Goal: Transaction & Acquisition: Purchase product/service

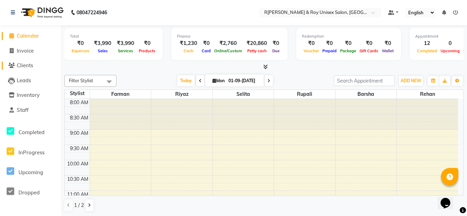
click at [21, 68] on span "Clients" at bounding box center [25, 65] width 16 height 7
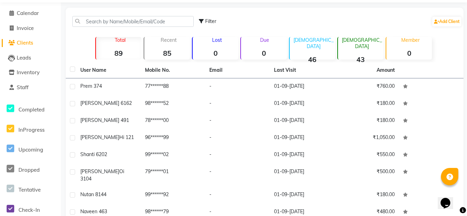
scroll to position [35, 0]
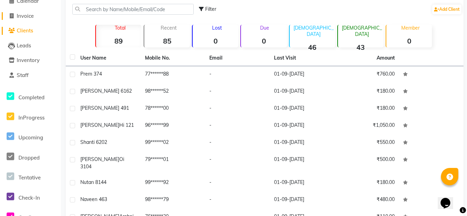
click at [23, 16] on span "Invoice" at bounding box center [25, 16] width 17 height 7
select select "service"
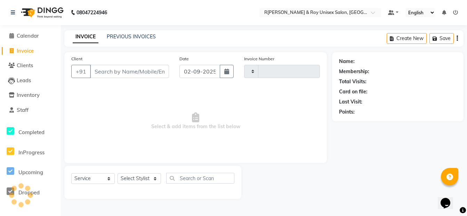
type input "0110"
select select "8757"
click at [233, 68] on button "button" at bounding box center [229, 71] width 14 height 13
select select "9"
select select "2025"
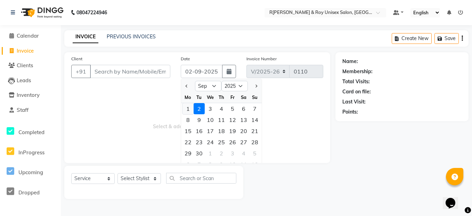
click at [191, 107] on div "1" at bounding box center [188, 108] width 11 height 11
type input "01-09-[DATE]"
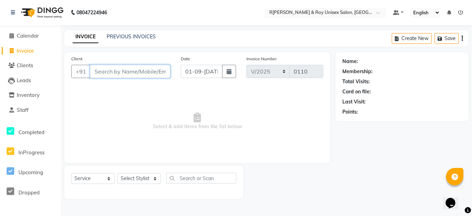
click at [91, 71] on input "Client" at bounding box center [130, 71] width 80 height 13
click at [119, 70] on input "984544496" at bounding box center [112, 71] width 45 height 13
click at [113, 69] on input "984544496" at bounding box center [112, 71] width 45 height 13
type input "9845441496"
click at [146, 68] on span "Add Client" at bounding box center [152, 71] width 27 height 7
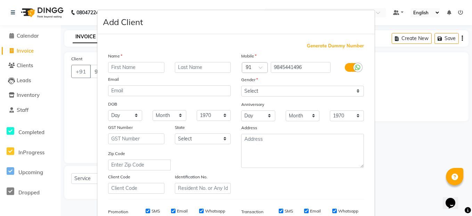
drag, startPoint x: 129, startPoint y: 66, endPoint x: 126, endPoint y: 73, distance: 7.8
click at [129, 66] on input "text" at bounding box center [136, 67] width 56 height 11
type input "[DEMOGRAPHIC_DATA] 1183"
click at [267, 88] on select "Select [DEMOGRAPHIC_DATA] [DEMOGRAPHIC_DATA] Other Prefer Not To Say" at bounding box center [302, 91] width 123 height 11
select select "[DEMOGRAPHIC_DATA]"
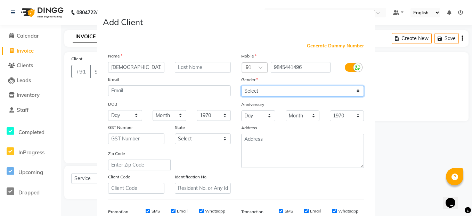
click at [241, 86] on select "Select [DEMOGRAPHIC_DATA] [DEMOGRAPHIC_DATA] Other Prefer Not To Say" at bounding box center [302, 91] width 123 height 11
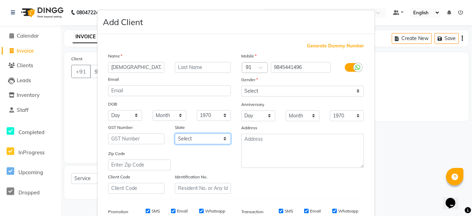
click at [203, 134] on select "Select [GEOGRAPHIC_DATA] [GEOGRAPHIC_DATA] [GEOGRAPHIC_DATA] [GEOGRAPHIC_DATA] …" at bounding box center [203, 138] width 56 height 11
select select "17"
click at [175, 133] on select "Select [GEOGRAPHIC_DATA] [GEOGRAPHIC_DATA] [GEOGRAPHIC_DATA] [GEOGRAPHIC_DATA] …" at bounding box center [203, 138] width 56 height 11
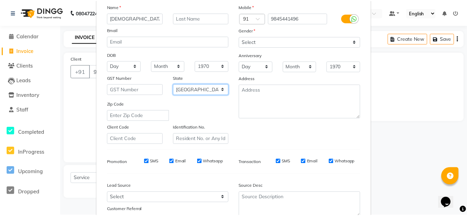
scroll to position [105, 0]
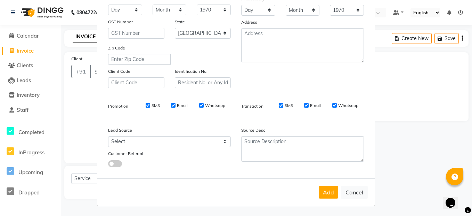
click at [323, 195] on button "Add" at bounding box center [328, 192] width 19 height 13
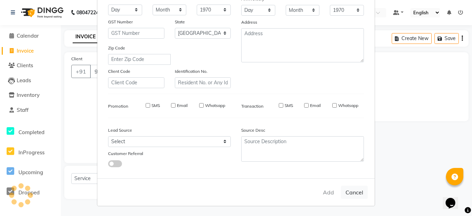
type input "98******96"
select select
select select "null"
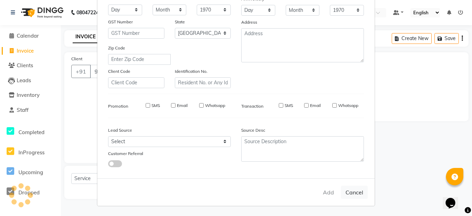
select select
checkbox input "false"
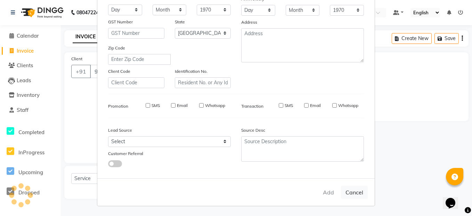
checkbox input "false"
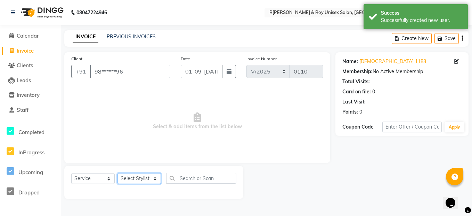
click at [132, 178] on select "Select Stylist [PERSON_NAME]Farman Front[PERSON_NAME] [PERSON_NAME]R[PERSON_NAM…" at bounding box center [139, 178] width 43 height 11
select select "89001"
click at [118, 173] on select "Select Stylist [PERSON_NAME]Farman Front[PERSON_NAME] [PERSON_NAME]R[PERSON_NAM…" at bounding box center [139, 178] width 43 height 11
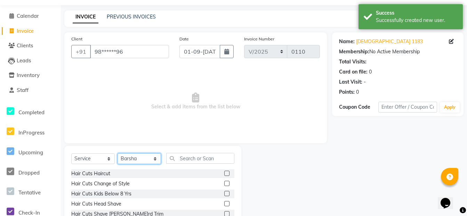
scroll to position [63, 0]
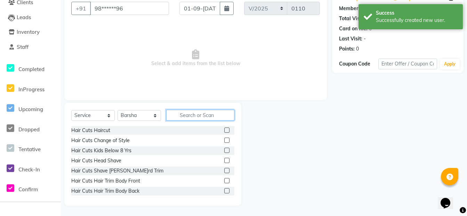
click at [198, 115] on input "text" at bounding box center [200, 115] width 68 height 11
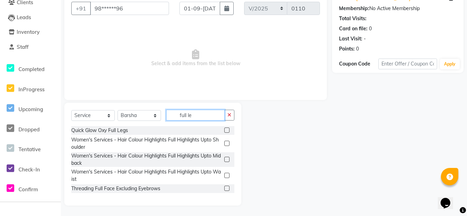
scroll to position [24, 0]
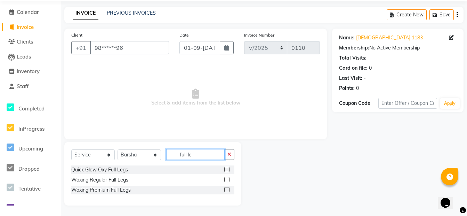
type input "full le"
click at [228, 188] on label at bounding box center [226, 189] width 5 height 5
click at [228, 188] on input "checkbox" at bounding box center [226, 189] width 5 height 5
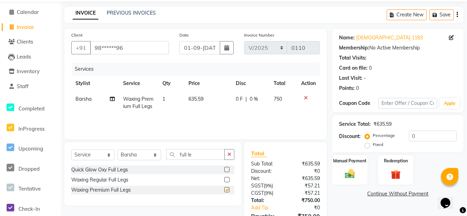
checkbox input "false"
click at [203, 155] on input "full le" at bounding box center [195, 154] width 58 height 11
type input "full ha"
click at [228, 189] on label at bounding box center [226, 189] width 5 height 5
click at [228, 189] on input "checkbox" at bounding box center [226, 189] width 5 height 5
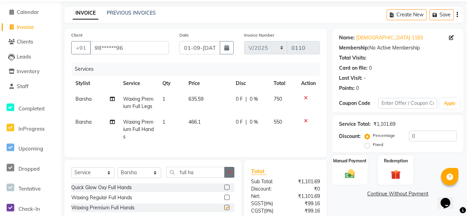
checkbox input "false"
click at [227, 177] on button "button" at bounding box center [229, 172] width 10 height 11
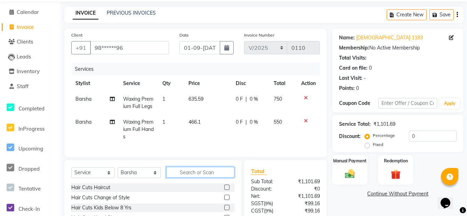
type input "f"
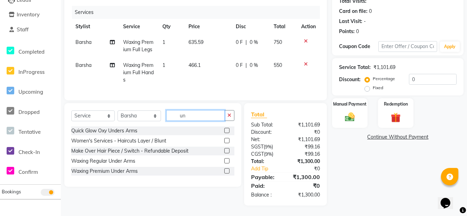
scroll to position [86, 0]
type input "un"
click at [229, 170] on label at bounding box center [226, 170] width 5 height 5
click at [229, 170] on input "checkbox" at bounding box center [226, 171] width 5 height 5
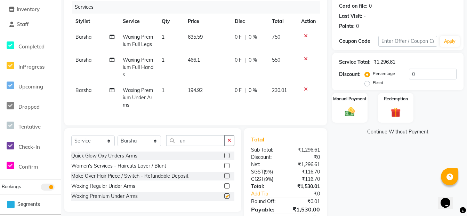
checkbox input "false"
click at [228, 143] on icon "button" at bounding box center [229, 140] width 4 height 5
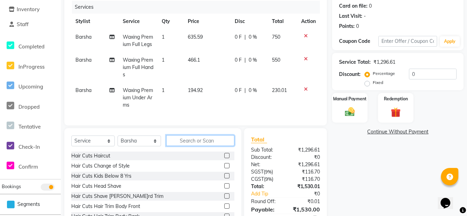
type input "h"
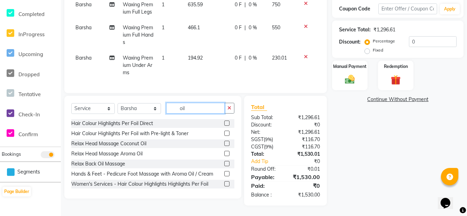
scroll to position [130, 0]
type input "oil"
click at [224, 142] on label at bounding box center [226, 142] width 5 height 5
click at [224, 142] on input "checkbox" at bounding box center [226, 143] width 5 height 5
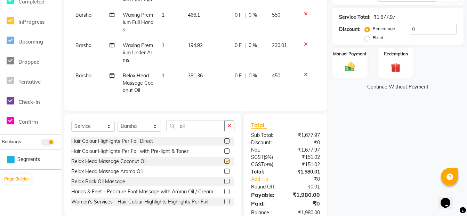
checkbox input "false"
click at [305, 77] on icon at bounding box center [306, 74] width 4 height 5
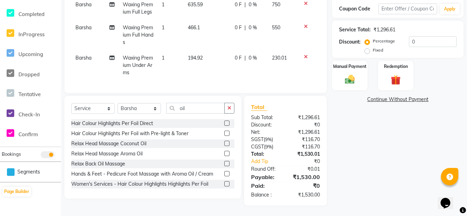
drag, startPoint x: 185, startPoint y: 99, endPoint x: 184, endPoint y: 106, distance: 6.8
click at [184, 101] on div "Select Service Product Membership Package Voucher Prepaid Gift Card Select Styl…" at bounding box center [152, 147] width 177 height 103
click at [183, 108] on input "oil" at bounding box center [195, 108] width 58 height 11
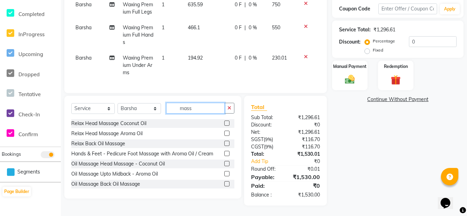
type input "mass"
click at [224, 162] on label at bounding box center [226, 163] width 5 height 5
click at [224, 162] on input "checkbox" at bounding box center [226, 163] width 5 height 5
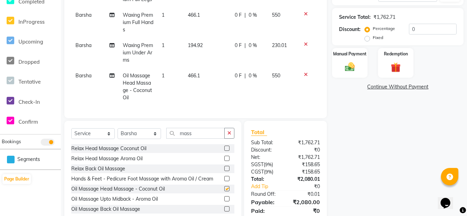
checkbox input "false"
click at [231, 135] on icon "button" at bounding box center [229, 132] width 4 height 5
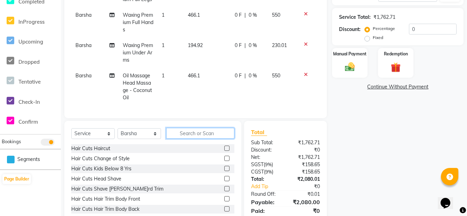
click at [200, 138] on input "text" at bounding box center [200, 133] width 68 height 11
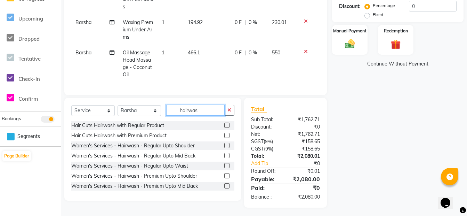
scroll to position [165, 0]
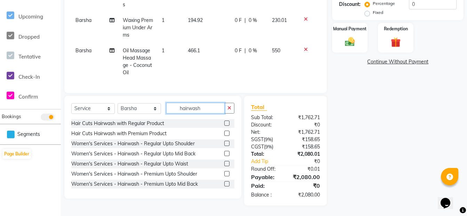
type input "hairwash"
click at [224, 175] on label at bounding box center [226, 173] width 5 height 5
click at [224, 175] on input "checkbox" at bounding box center [226, 173] width 5 height 5
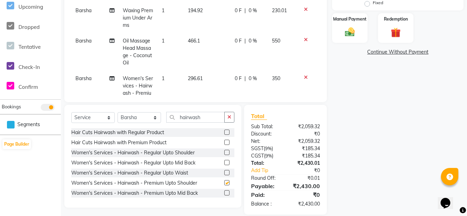
checkbox input "false"
click at [224, 193] on label at bounding box center [226, 192] width 5 height 5
click at [224, 193] on input "checkbox" at bounding box center [226, 193] width 5 height 5
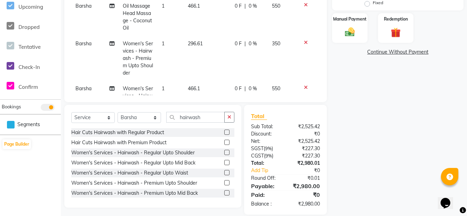
click at [224, 192] on label at bounding box center [226, 192] width 5 height 5
click at [224, 192] on input "checkbox" at bounding box center [226, 193] width 5 height 5
checkbox input "false"
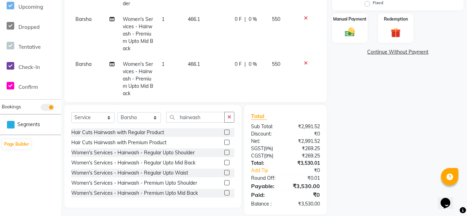
scroll to position [104, 0]
click at [304, 20] on icon at bounding box center [306, 17] width 4 height 5
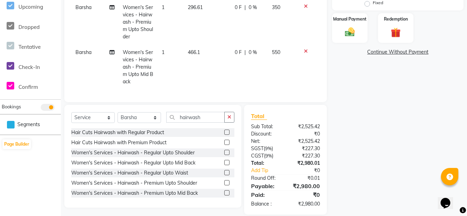
click at [304, 49] on icon at bounding box center [306, 51] width 4 height 5
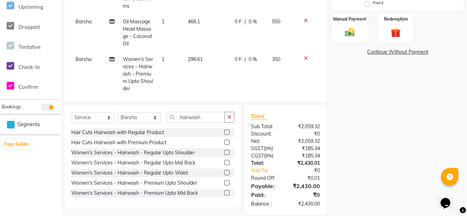
scroll to position [39, 0]
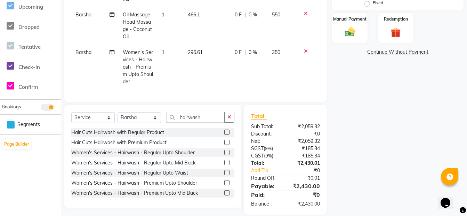
click at [224, 181] on label at bounding box center [226, 182] width 5 height 5
click at [224, 181] on input "checkbox" at bounding box center [226, 182] width 5 height 5
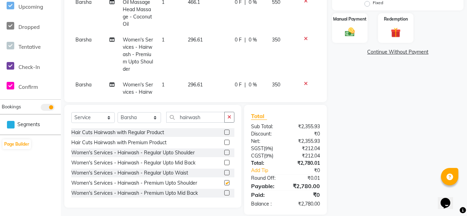
checkbox input "false"
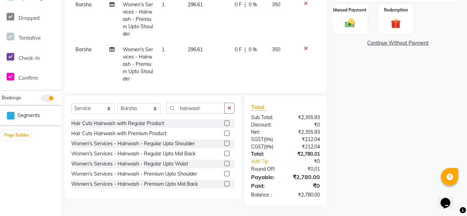
scroll to position [49, 0]
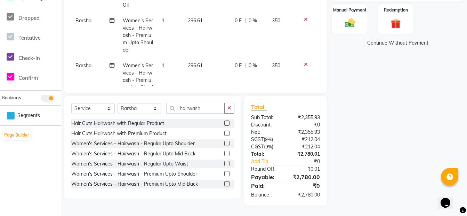
click at [304, 67] on icon at bounding box center [306, 64] width 4 height 5
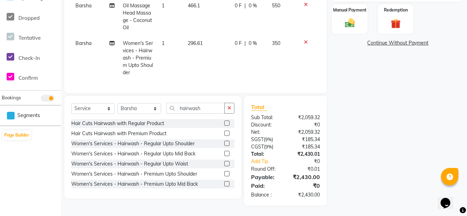
click at [224, 163] on label at bounding box center [226, 163] width 5 height 5
click at [224, 163] on input "checkbox" at bounding box center [226, 163] width 5 height 5
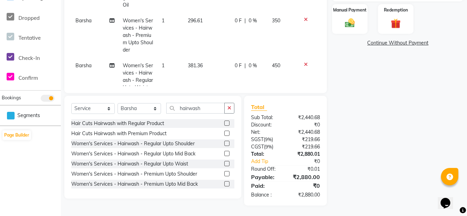
checkbox input "false"
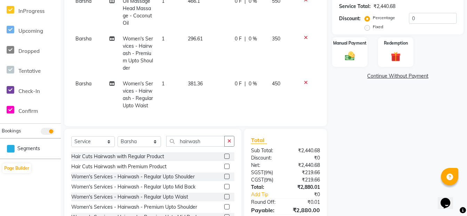
scroll to position [174, 0]
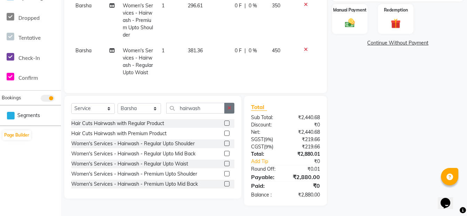
click at [231, 106] on icon "button" at bounding box center [229, 107] width 4 height 5
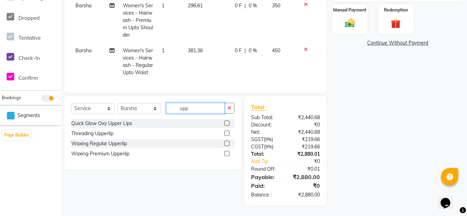
type input "upp"
click at [229, 131] on label at bounding box center [226, 132] width 5 height 5
click at [229, 131] on input "checkbox" at bounding box center [226, 133] width 5 height 5
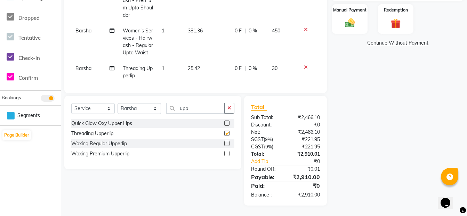
checkbox input "false"
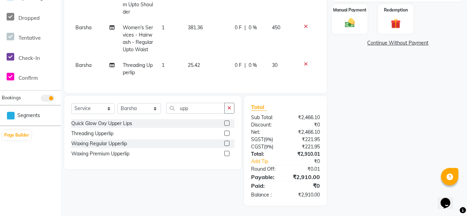
scroll to position [106, 0]
click at [90, 24] on span "Barsha" at bounding box center [83, 27] width 16 height 6
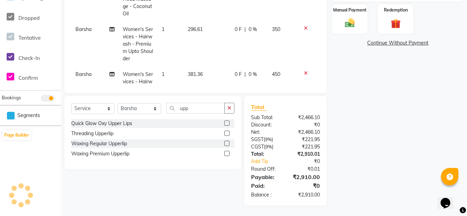
select select "89001"
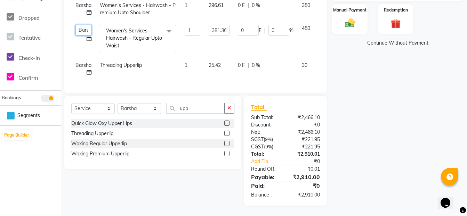
click at [80, 26] on select "Admin [PERSON_NAME]an Front Desk [PERSON_NAME]az [PERSON_NAME]li [PERSON_NAME]" at bounding box center [83, 30] width 16 height 11
select select "88997"
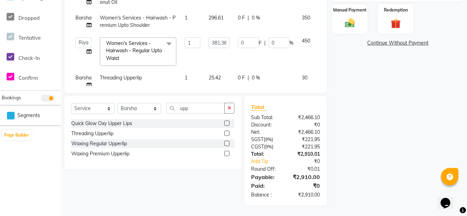
scroll to position [5, 0]
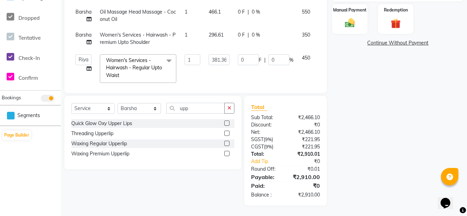
click at [83, 34] on span "Barsha" at bounding box center [83, 35] width 16 height 6
select select "89001"
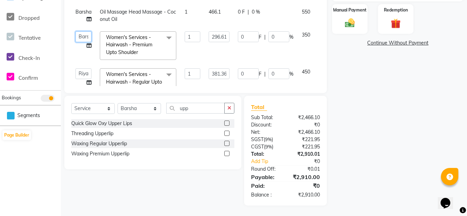
click at [86, 37] on select "Admin [PERSON_NAME]an Front Desk [PERSON_NAME]az [PERSON_NAME]li [PERSON_NAME]" at bounding box center [83, 36] width 16 height 11
select select "88997"
click at [83, 15] on span "Barsha" at bounding box center [83, 12] width 16 height 6
select select "89001"
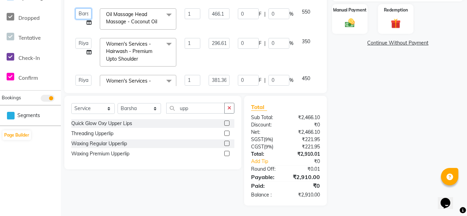
click at [86, 15] on select "Admin [PERSON_NAME]an Front Desk [PERSON_NAME]az [PERSON_NAME]li [PERSON_NAME]" at bounding box center [83, 13] width 16 height 11
select select "88997"
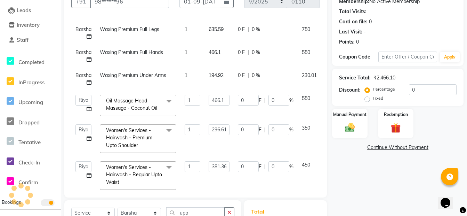
scroll to position [61, 0]
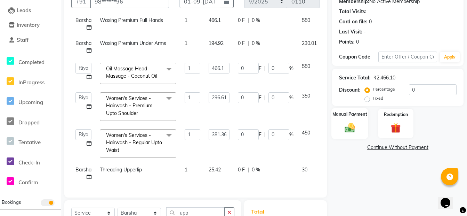
click at [350, 122] on img at bounding box center [349, 127] width 17 height 12
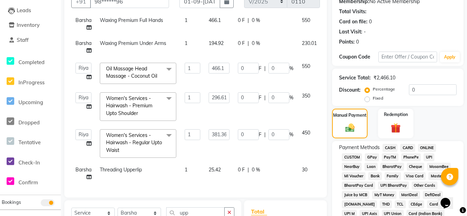
click at [389, 147] on span "CASH" at bounding box center [390, 148] width 15 height 8
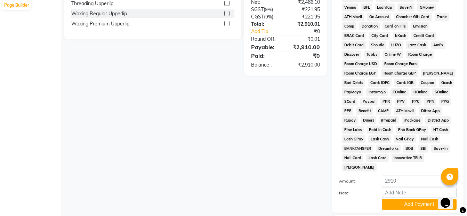
scroll to position [342, 0]
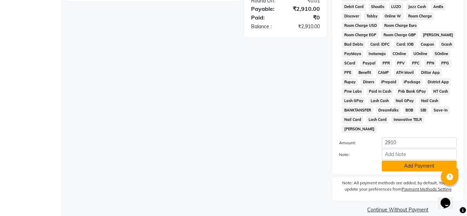
click at [405, 160] on button "Add Payment" at bounding box center [419, 165] width 75 height 11
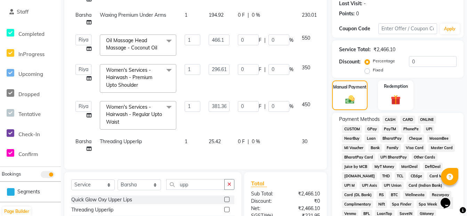
scroll to position [99, 0]
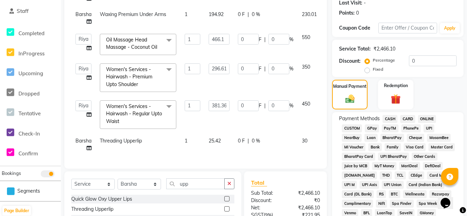
click at [389, 119] on span "CASH" at bounding box center [390, 119] width 15 height 8
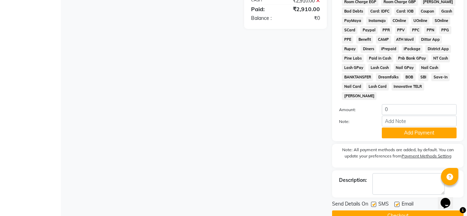
scroll to position [381, 0]
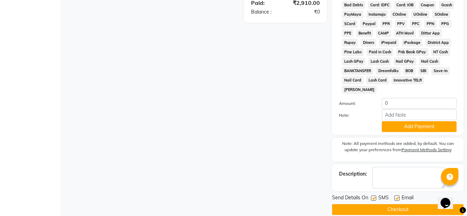
click at [395, 204] on button "Checkout" at bounding box center [397, 209] width 131 height 11
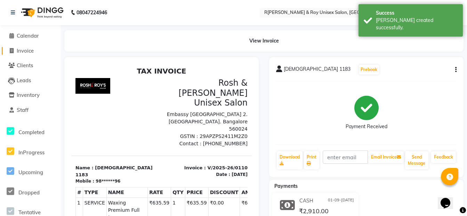
click at [33, 50] on span "Invoice" at bounding box center [25, 50] width 17 height 7
select select "service"
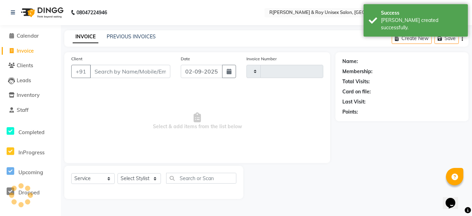
type input "0111"
select select "8757"
click at [212, 71] on input "02-09-2025" at bounding box center [202, 71] width 42 height 13
select select "9"
select select "2025"
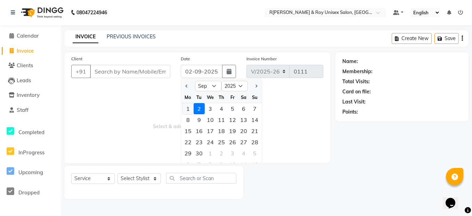
click at [192, 107] on div "1" at bounding box center [188, 108] width 11 height 11
type input "01-09-[DATE]"
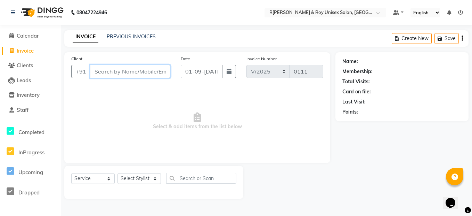
click at [118, 73] on input "Client" at bounding box center [130, 71] width 80 height 13
type input "9545066961"
click at [164, 69] on span "Add Client" at bounding box center [152, 71] width 27 height 7
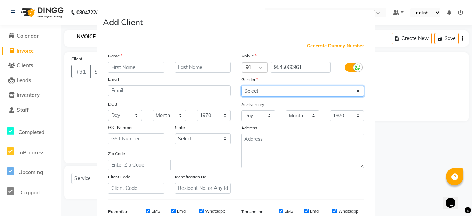
click at [281, 91] on select "Select [DEMOGRAPHIC_DATA] [DEMOGRAPHIC_DATA] Other Prefer Not To Say" at bounding box center [302, 91] width 123 height 11
select select "[DEMOGRAPHIC_DATA]"
click at [241, 86] on select "Select [DEMOGRAPHIC_DATA] [DEMOGRAPHIC_DATA] Other Prefer Not To Say" at bounding box center [302, 91] width 123 height 11
click at [204, 131] on div "State" at bounding box center [203, 128] width 67 height 10
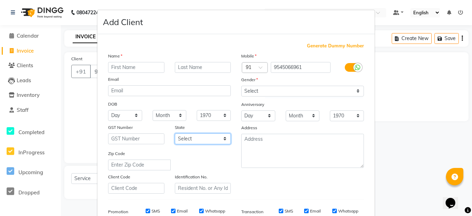
click at [204, 134] on select "Select [GEOGRAPHIC_DATA] [GEOGRAPHIC_DATA] [GEOGRAPHIC_DATA] [GEOGRAPHIC_DATA] …" at bounding box center [203, 138] width 56 height 11
select select "17"
click at [175, 133] on select "Select [GEOGRAPHIC_DATA] [GEOGRAPHIC_DATA] [GEOGRAPHIC_DATA] [GEOGRAPHIC_DATA] …" at bounding box center [203, 138] width 56 height 11
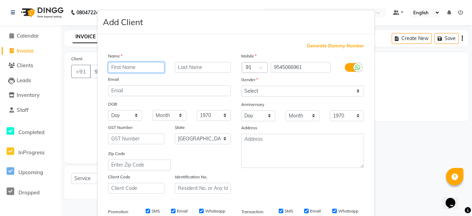
click at [152, 67] on input "text" at bounding box center [136, 67] width 56 height 11
type input "H"
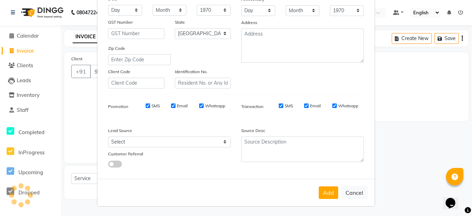
scroll to position [105, 0]
type input "Guatam 3134"
click at [328, 194] on button "Add" at bounding box center [328, 192] width 19 height 13
type input "95******61"
select select
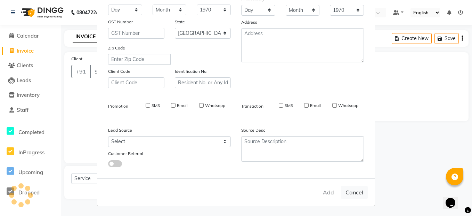
select select
select select "null"
select select
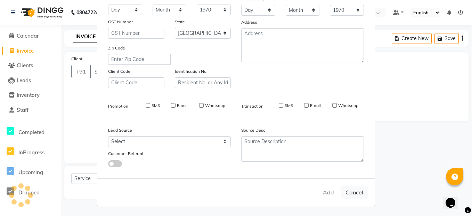
select select
checkbox input "false"
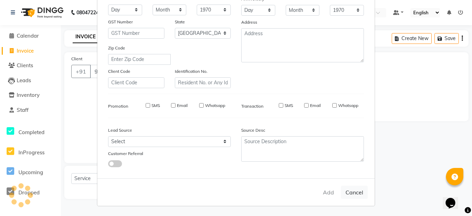
checkbox input "false"
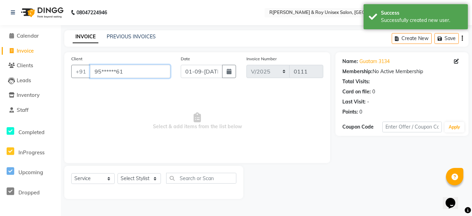
click at [144, 69] on input "95******61" at bounding box center [130, 71] width 80 height 13
click at [148, 67] on input "95******61" at bounding box center [130, 71] width 80 height 13
click at [147, 68] on input "95******61" at bounding box center [130, 71] width 80 height 13
click at [143, 70] on input "95******61" at bounding box center [130, 71] width 80 height 13
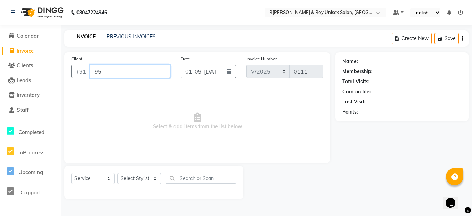
type input "9"
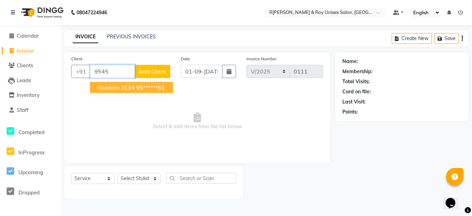
type input "9545"
click at [162, 69] on span "Add Client" at bounding box center [152, 71] width 27 height 7
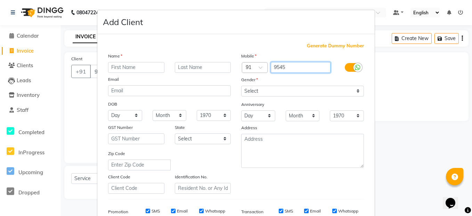
click at [284, 66] on input "9545" at bounding box center [301, 67] width 60 height 11
type input "9545066961"
click at [70, 79] on ngb-modal-window "Add Client Generate Dummy Number Name Email DOB Day 01 02 03 04 05 06 07 08 09 …" at bounding box center [236, 108] width 472 height 216
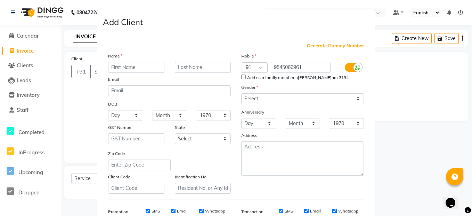
drag, startPoint x: 90, startPoint y: 73, endPoint x: 127, endPoint y: 54, distance: 41.2
click at [90, 72] on ngb-modal-window "Add Client Generate Dummy Number Name Email DOB Day 01 02 03 04 05 06 07 08 09 …" at bounding box center [236, 108] width 472 height 216
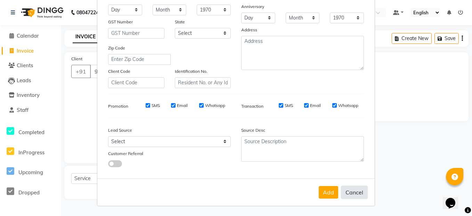
drag, startPoint x: 351, startPoint y: 188, endPoint x: 343, endPoint y: 179, distance: 12.1
click at [351, 187] on button "Cancel" at bounding box center [354, 191] width 27 height 13
select select
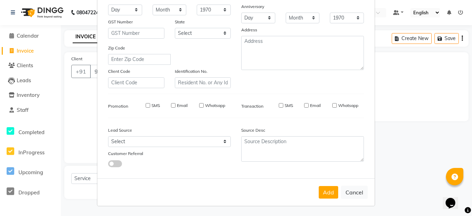
select select
checkbox input "false"
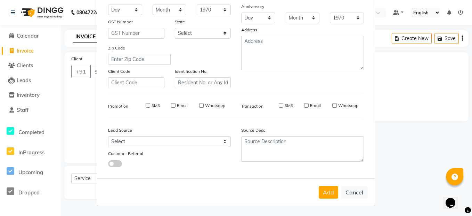
checkbox input "false"
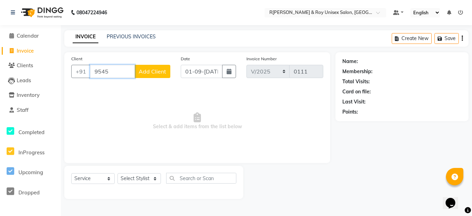
click at [116, 69] on input "9545" at bounding box center [112, 71] width 45 height 13
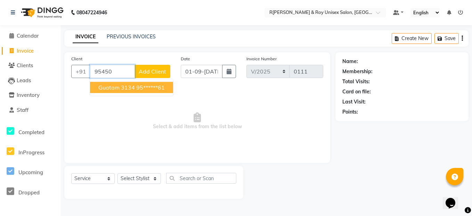
click at [134, 89] on button "[PERSON_NAME]am 3134 95******61" at bounding box center [131, 87] width 83 height 11
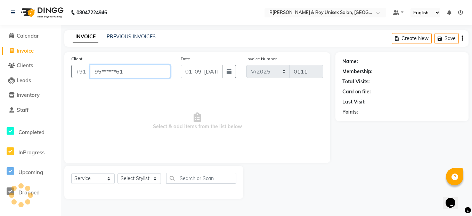
type input "95******61"
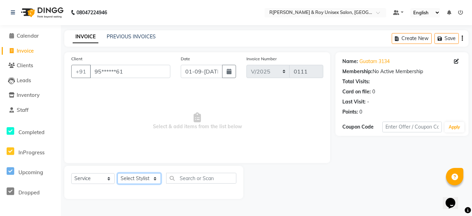
click at [147, 176] on select "Select Stylist [PERSON_NAME]Farman Front[PERSON_NAME] [PERSON_NAME]R[PERSON_NAM…" at bounding box center [139, 178] width 43 height 11
select select "88996"
click at [118, 173] on select "Select Stylist [PERSON_NAME]Farman Front[PERSON_NAME] [PERSON_NAME]R[PERSON_NAM…" at bounding box center [139, 178] width 43 height 11
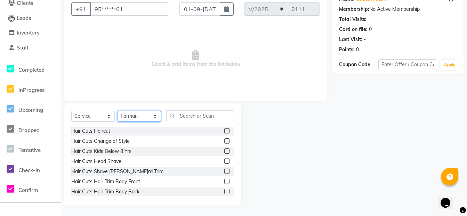
scroll to position [63, 0]
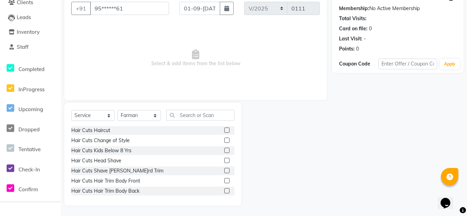
click at [224, 170] on label at bounding box center [226, 170] width 5 height 5
click at [224, 170] on input "checkbox" at bounding box center [226, 170] width 5 height 5
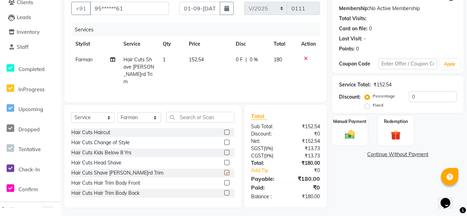
checkbox input "false"
click at [350, 129] on img at bounding box center [349, 134] width 17 height 12
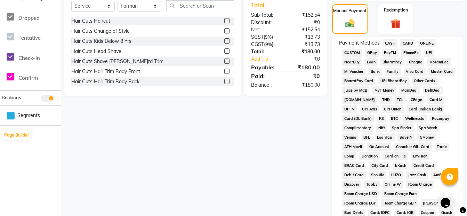
scroll to position [167, 0]
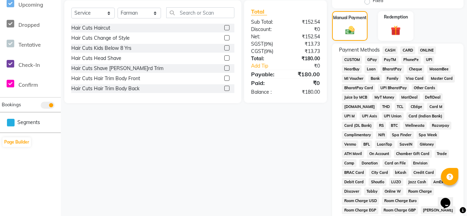
click at [425, 50] on span "ONLINE" at bounding box center [427, 50] width 18 height 8
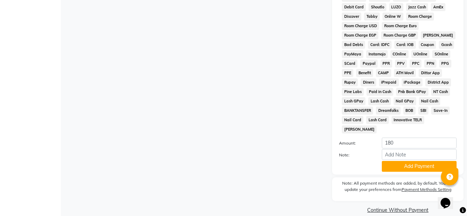
scroll to position [342, 0]
click at [423, 160] on button "Add Payment" at bounding box center [419, 165] width 75 height 11
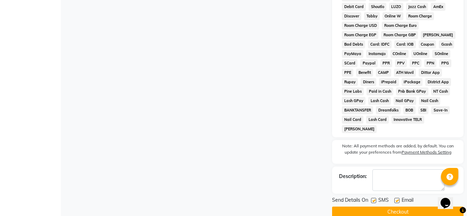
drag, startPoint x: 388, startPoint y: 203, endPoint x: 383, endPoint y: 198, distance: 6.9
click at [388, 206] on button "Checkout" at bounding box center [397, 211] width 131 height 11
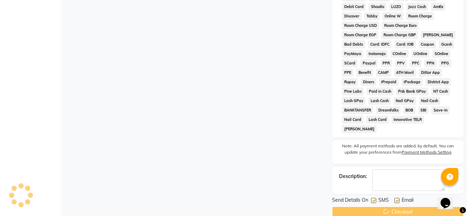
scroll to position [344, 0]
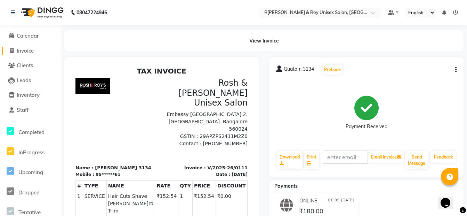
click at [20, 52] on span "Invoice" at bounding box center [25, 50] width 17 height 7
select select "8757"
select select "service"
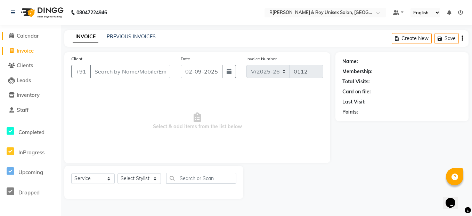
click at [22, 33] on span "Calendar" at bounding box center [28, 35] width 22 height 7
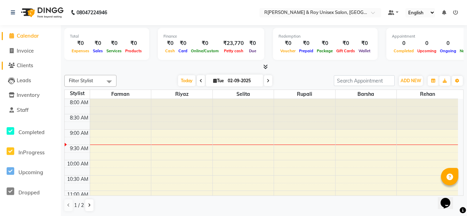
click at [30, 67] on span "Clients" at bounding box center [25, 65] width 16 height 7
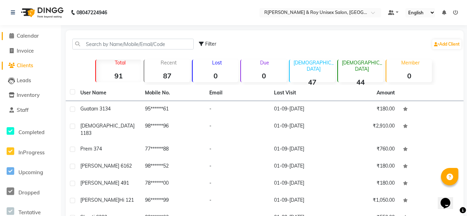
click at [29, 38] on span "Calendar" at bounding box center [28, 35] width 22 height 7
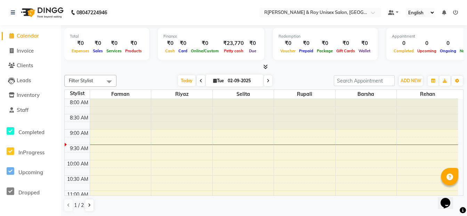
click at [236, 80] on input "02-09-2025" at bounding box center [243, 80] width 35 height 10
select select "9"
select select "2025"
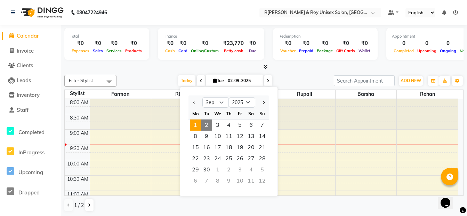
click at [198, 126] on span "1" at bounding box center [195, 124] width 11 height 11
type input "01-09-[DATE]"
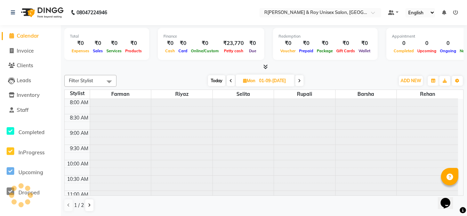
scroll to position [31, 0]
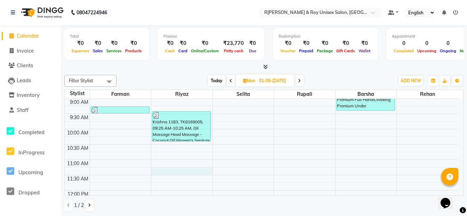
select select "88997"
select select "tentative"
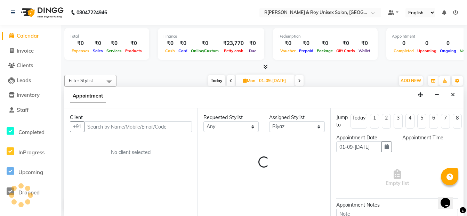
scroll to position [0, 0]
select select "675"
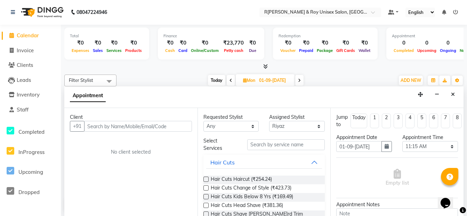
click at [126, 72] on div "Filter Stylist Select All Barsha [PERSON_NAME] [PERSON_NAME] [PERSON_NAME] [DAT…" at bounding box center [263, 143] width 399 height 142
click at [141, 74] on div "Filter Stylist Select All Barsha [PERSON_NAME] [PERSON_NAME] [PERSON_NAME] [DAT…" at bounding box center [263, 143] width 399 height 142
click at [39, 37] on span "Calendar" at bounding box center [28, 35] width 22 height 7
click at [29, 49] on span "Invoice" at bounding box center [25, 50] width 17 height 7
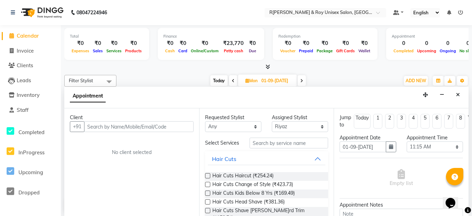
select select "8757"
select select "service"
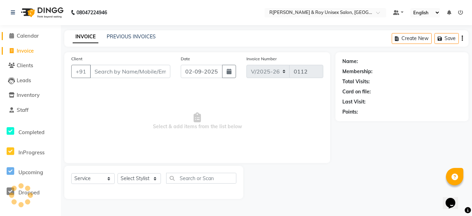
click at [33, 37] on span "Calendar" at bounding box center [28, 35] width 22 height 7
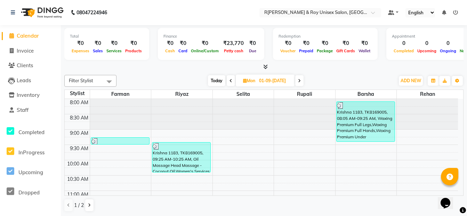
click at [260, 78] on input "01-09-[DATE]" at bounding box center [274, 80] width 35 height 10
select select "9"
select select "2025"
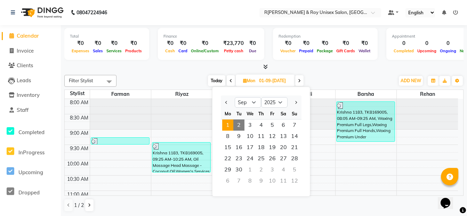
click at [228, 79] on span at bounding box center [231, 80] width 8 height 11
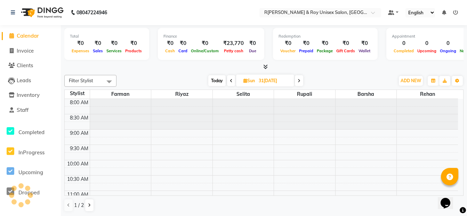
scroll to position [31, 0]
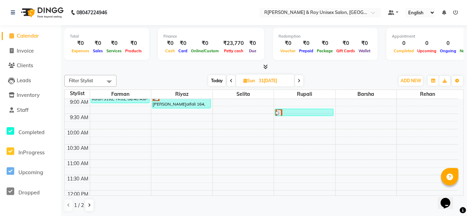
click at [228, 79] on span at bounding box center [231, 80] width 8 height 11
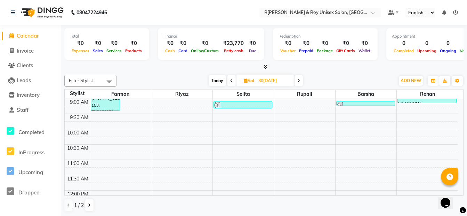
click at [295, 80] on span at bounding box center [299, 80] width 8 height 11
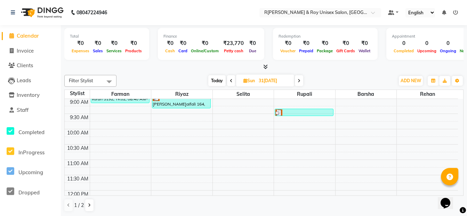
click at [266, 69] on icon at bounding box center [265, 66] width 5 height 5
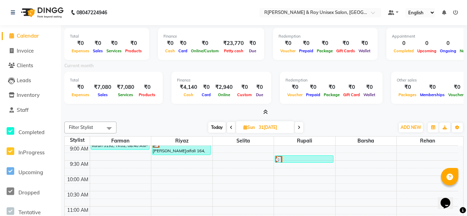
click at [298, 128] on icon at bounding box center [299, 127] width 3 height 4
type input "01-09-[DATE]"
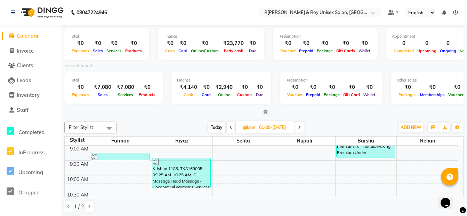
click at [191, 85] on div "₹4,140" at bounding box center [188, 87] width 23 height 8
click at [187, 94] on span "Cash" at bounding box center [188, 94] width 13 height 5
click at [33, 40] on li "Calendar" at bounding box center [30, 36] width 61 height 15
click at [30, 45] on li "Invoice" at bounding box center [30, 50] width 61 height 15
click at [29, 47] on span "Invoice" at bounding box center [25, 50] width 17 height 7
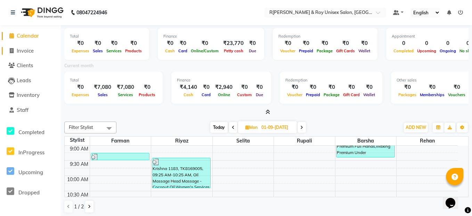
select select "8757"
select select "service"
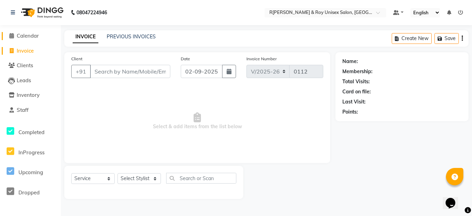
click at [26, 37] on span "Calendar" at bounding box center [28, 35] width 22 height 7
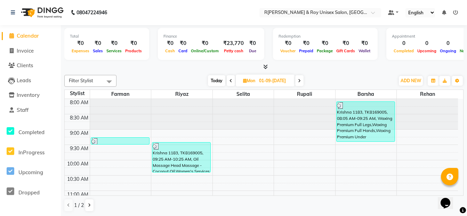
click at [297, 79] on span at bounding box center [299, 80] width 8 height 11
type input "02-09-2025"
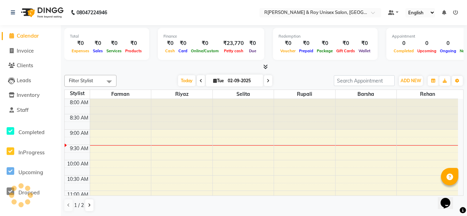
scroll to position [31, 0]
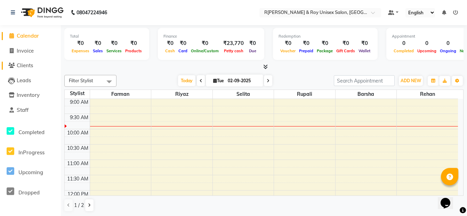
click at [9, 64] on icon at bounding box center [11, 65] width 7 height 5
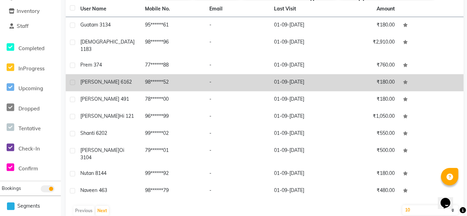
scroll to position [86, 0]
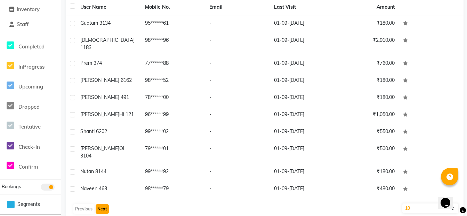
click at [98, 204] on button "Next" at bounding box center [102, 209] width 13 height 10
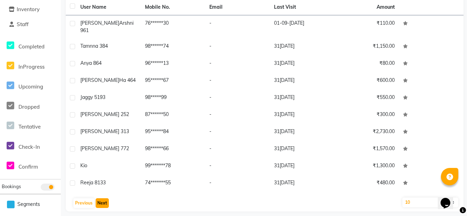
click at [103, 200] on button "Next" at bounding box center [102, 203] width 13 height 10
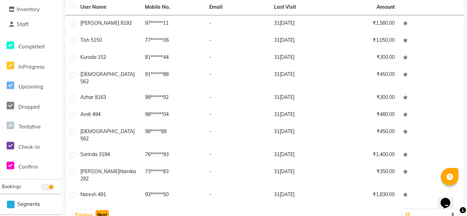
click at [103, 210] on button "Next" at bounding box center [102, 215] width 13 height 10
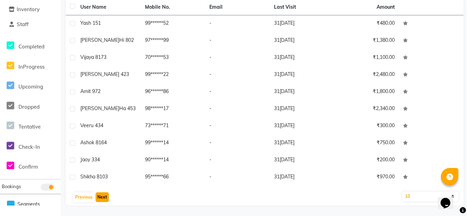
click at [103, 199] on button "Next" at bounding box center [102, 197] width 13 height 10
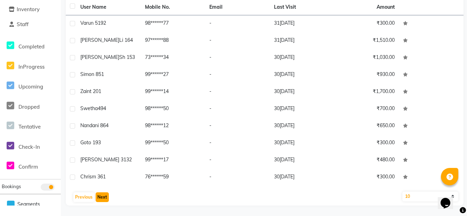
click at [103, 199] on button "Next" at bounding box center [102, 197] width 13 height 10
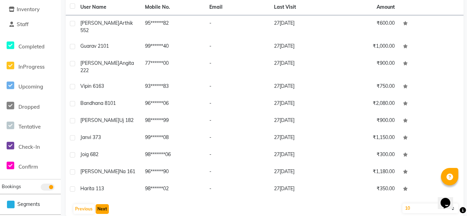
click at [103, 204] on button "Next" at bounding box center [102, 209] width 13 height 10
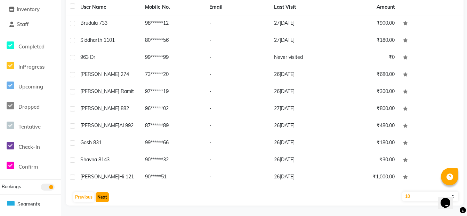
click at [103, 199] on button "Next" at bounding box center [102, 197] width 13 height 10
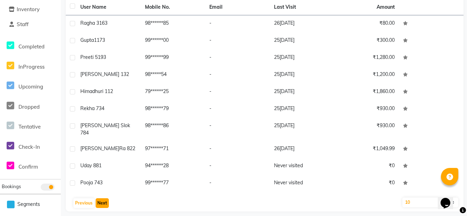
click at [103, 199] on button "Next" at bounding box center [102, 203] width 13 height 10
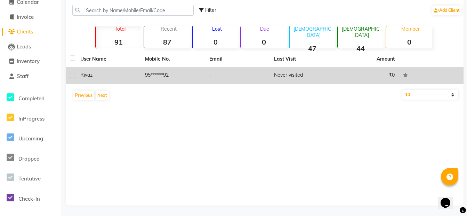
click at [291, 76] on td "Never visited" at bounding box center [302, 75] width 65 height 17
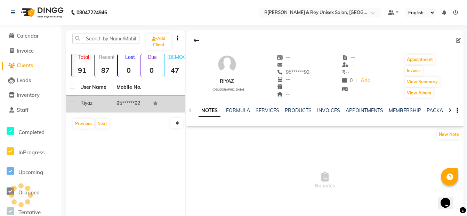
click at [227, 72] on img at bounding box center [227, 64] width 21 height 21
click at [151, 146] on div "Add Client Total 91 Recent 87 Lost 0 Due 0 [DEMOGRAPHIC_DATA] 47 [DEMOGRAPHIC_D…" at bounding box center [125, 134] width 119 height 209
click at [32, 50] on span "Invoice" at bounding box center [25, 50] width 17 height 7
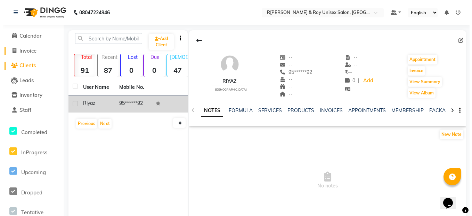
select select "8757"
select select "service"
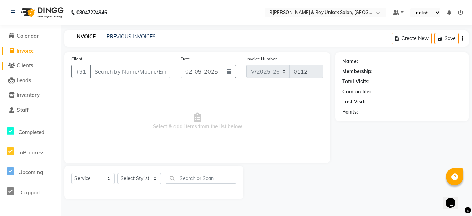
click at [29, 68] on span "Clients" at bounding box center [25, 65] width 16 height 7
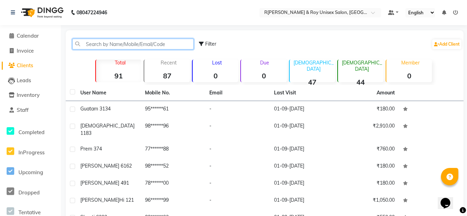
click at [135, 44] on input "text" at bounding box center [132, 44] width 121 height 11
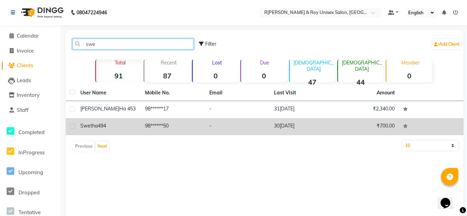
type input "swe"
click at [321, 123] on td "30[DATE]" at bounding box center [302, 126] width 65 height 17
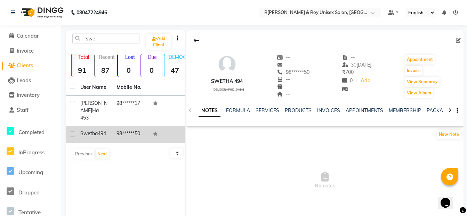
click at [118, 126] on td "98******50" at bounding box center [130, 134] width 36 height 17
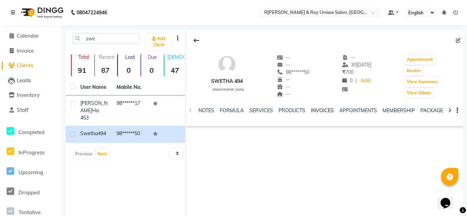
click at [328, 110] on link "INVOICES" at bounding box center [322, 110] width 23 height 6
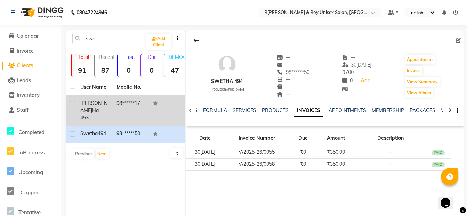
click at [122, 107] on td "98******17" at bounding box center [130, 110] width 36 height 30
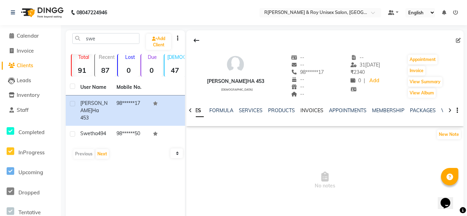
click at [319, 110] on link "INVOICES" at bounding box center [311, 110] width 23 height 6
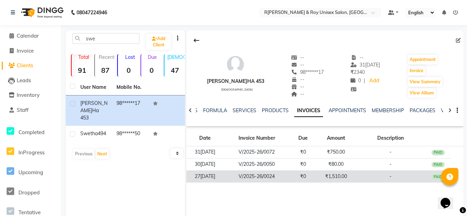
click at [344, 177] on td "₹1,510.00" at bounding box center [335, 176] width 39 height 12
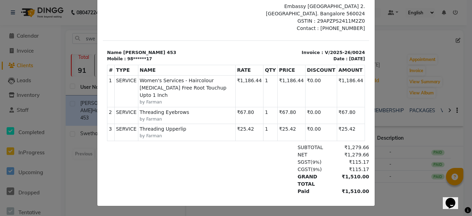
click at [80, 130] on ngb-modal-window "INVOICE View Invoice Close" at bounding box center [236, 108] width 472 height 216
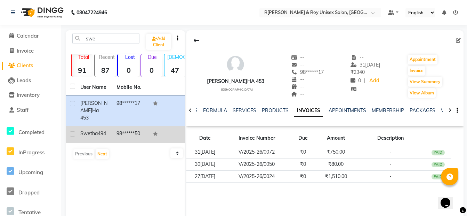
click at [102, 130] on span "494" at bounding box center [102, 133] width 8 height 6
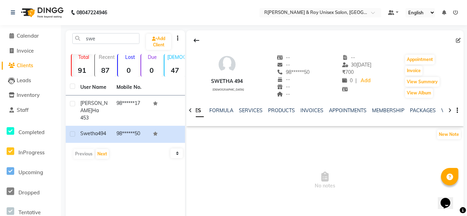
click at [315, 105] on div "NOTES FORMULA SERVICES PRODUCTS INVOICES APPOINTMENTS MEMBERSHIP PACKAGES VOUCH…" at bounding box center [324, 110] width 277 height 24
click at [313, 106] on div "NOTES FORMULA SERVICES PRODUCTS INVOICES APPOINTMENTS MEMBERSHIP PACKAGES VOUCH…" at bounding box center [324, 110] width 277 height 24
click at [310, 108] on link "INVOICES" at bounding box center [311, 110] width 23 height 6
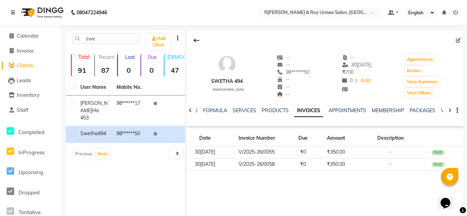
click at [159, 178] on div "swe Add Client Total 91 Recent 87 Lost 0 Due 0 [DEMOGRAPHIC_DATA] 47 [DEMOGRAPH…" at bounding box center [125, 134] width 119 height 209
click at [23, 49] on span "Invoice" at bounding box center [25, 50] width 17 height 7
select select "service"
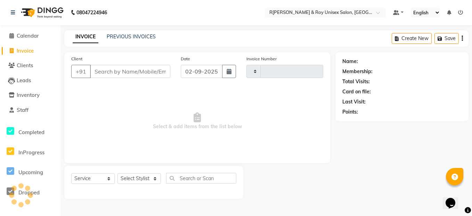
type input "0112"
select select "8757"
click at [32, 33] on span "Calendar" at bounding box center [28, 35] width 22 height 7
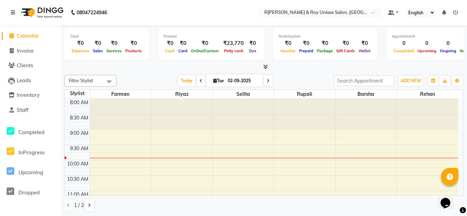
click at [31, 55] on li "Invoice" at bounding box center [30, 50] width 61 height 15
